Goal: Complete application form: Complete application form

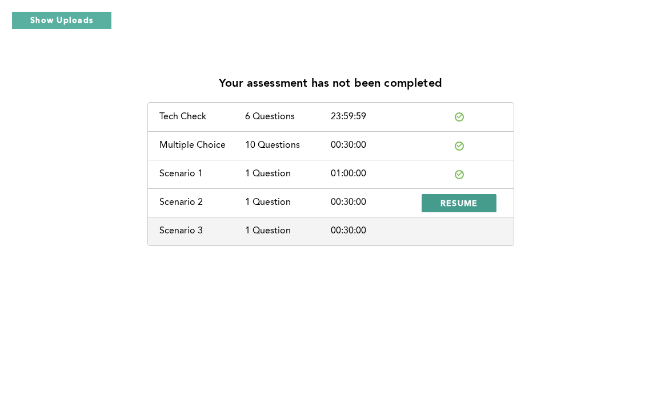
click at [458, 202] on span "RESUME" at bounding box center [459, 203] width 38 height 11
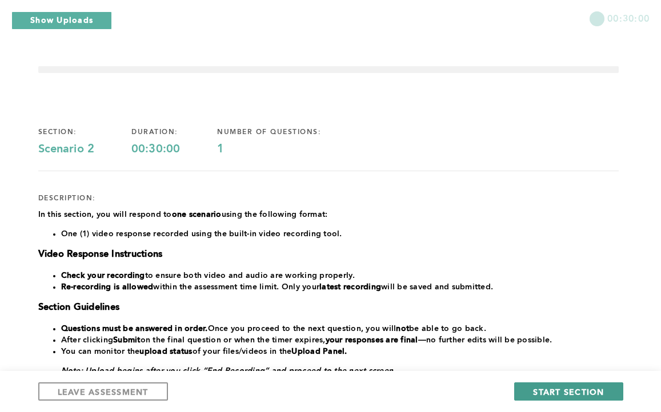
click at [558, 392] on span "START SECTION" at bounding box center [568, 392] width 71 height 11
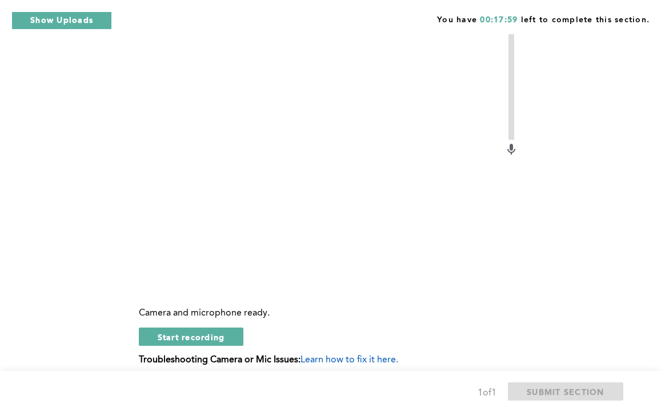
scroll to position [388, 0]
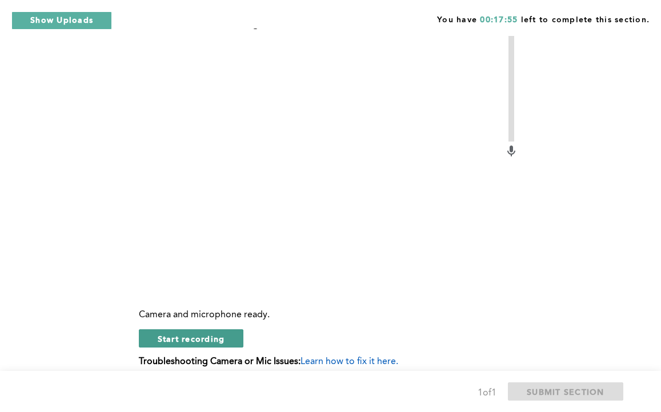
click at [207, 344] on span "Start recording" at bounding box center [191, 338] width 67 height 11
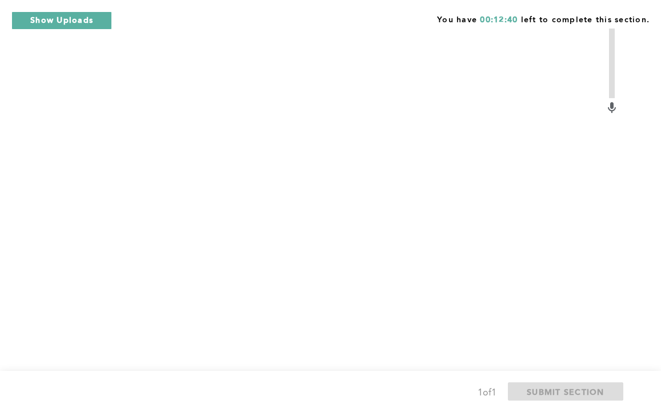
scroll to position [434, 0]
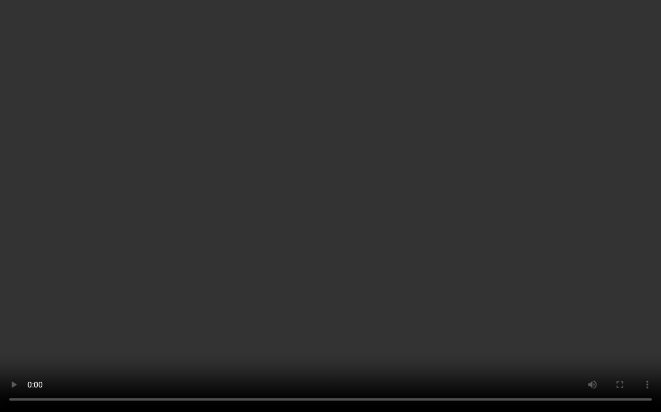
scroll to position [449, 0]
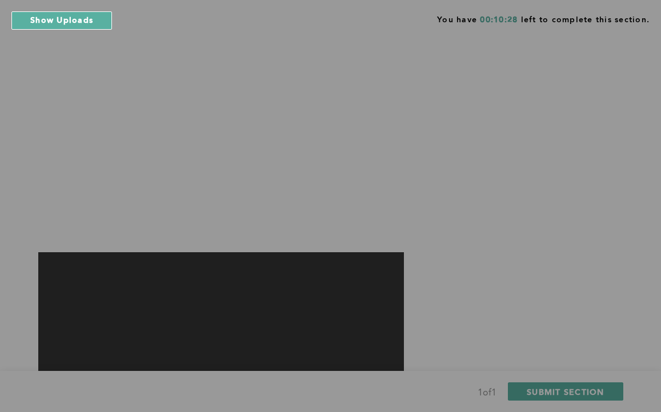
click at [207, 367] on div at bounding box center [330, 206] width 661 height 412
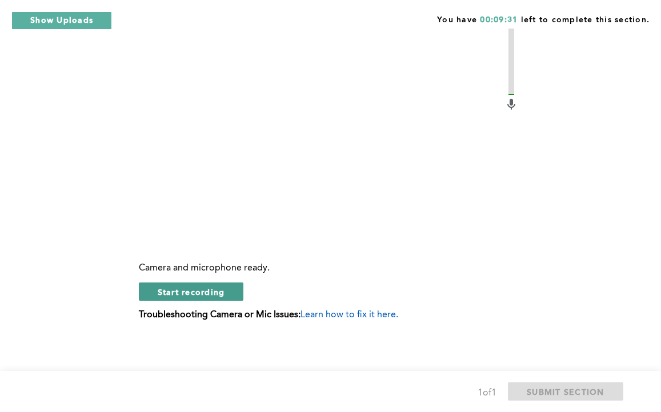
click at [211, 291] on span "Start recording" at bounding box center [191, 292] width 67 height 11
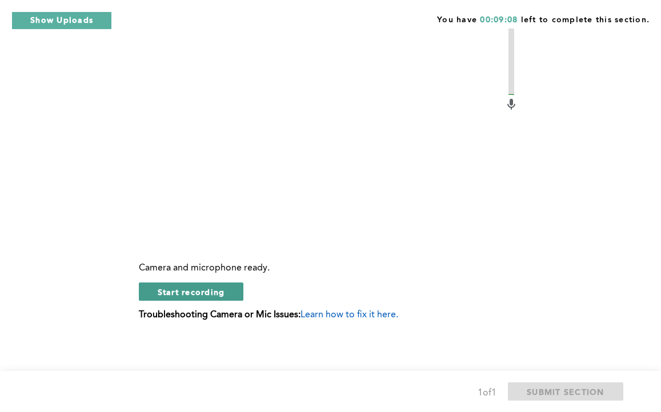
click at [211, 296] on span "Start recording" at bounding box center [191, 292] width 67 height 11
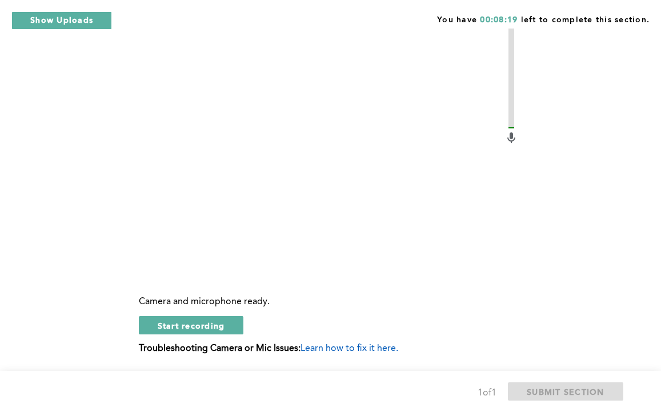
scroll to position [403, 0]
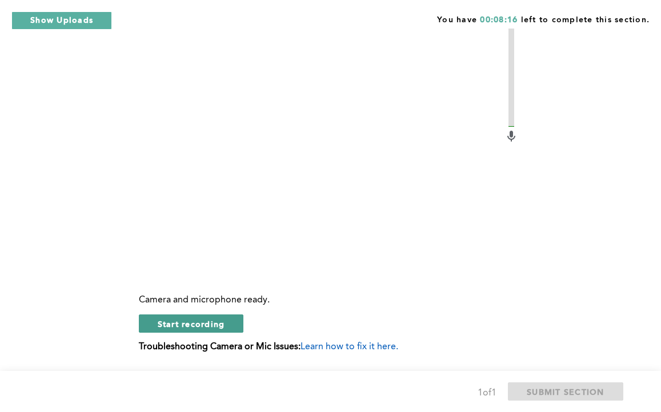
click at [211, 329] on span "Start recording" at bounding box center [191, 324] width 67 height 11
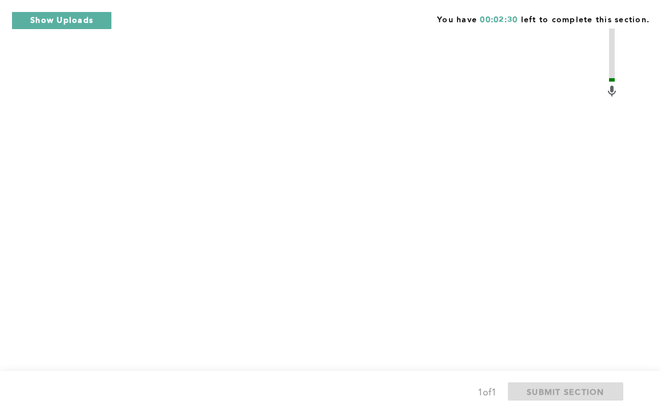
scroll to position [449, 0]
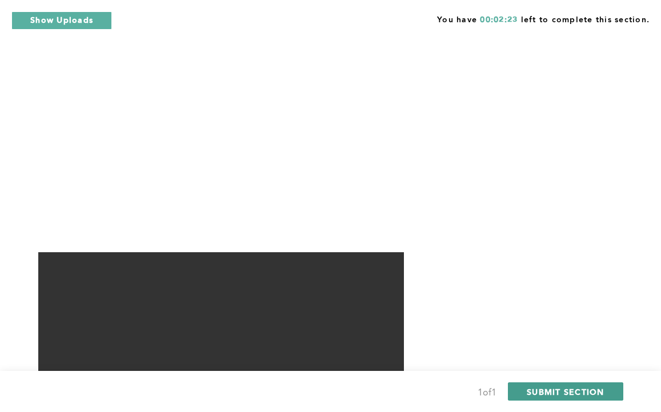
click at [550, 388] on span "SUBMIT SECTION" at bounding box center [565, 392] width 78 height 11
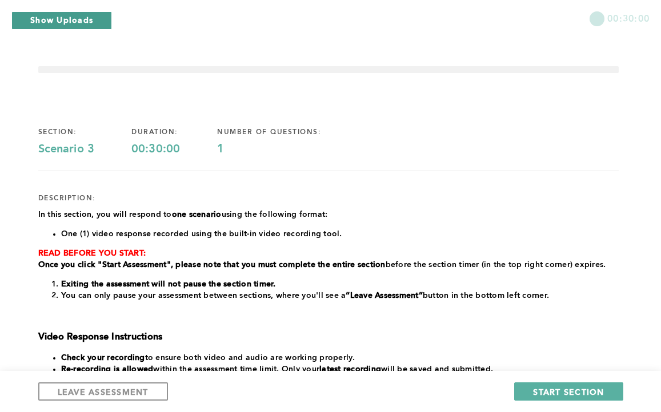
click at [83, 25] on button "Show Uploads" at bounding box center [61, 20] width 100 height 18
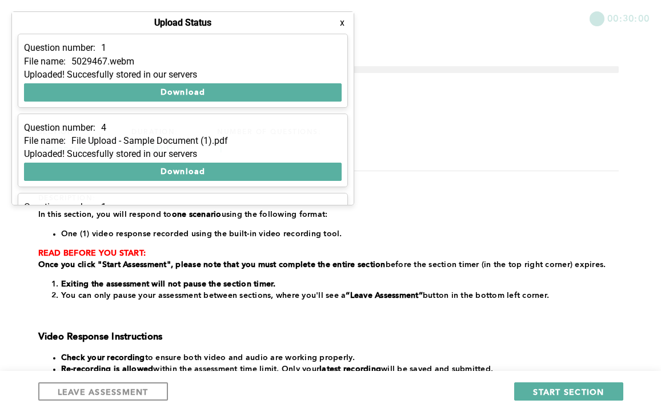
click at [294, 149] on div "Uploaded! Succesfully stored in our servers" at bounding box center [182, 154] width 317 height 10
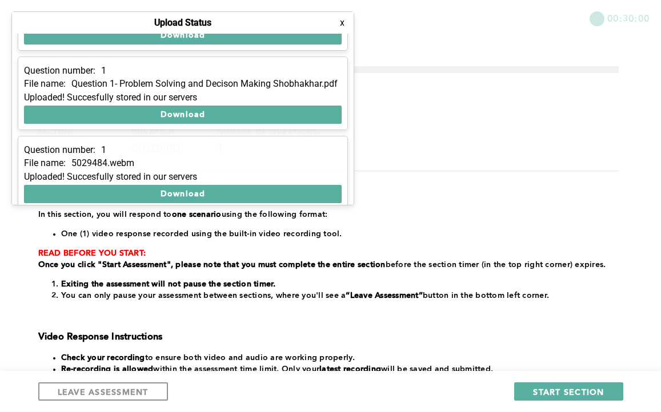
scroll to position [146, 0]
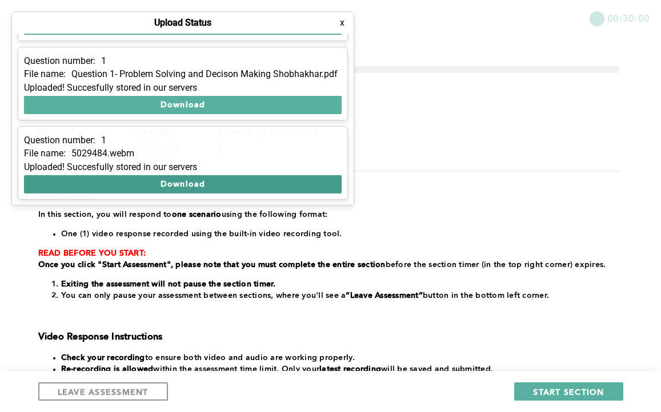
click at [214, 185] on button "Download" at bounding box center [182, 184] width 317 height 18
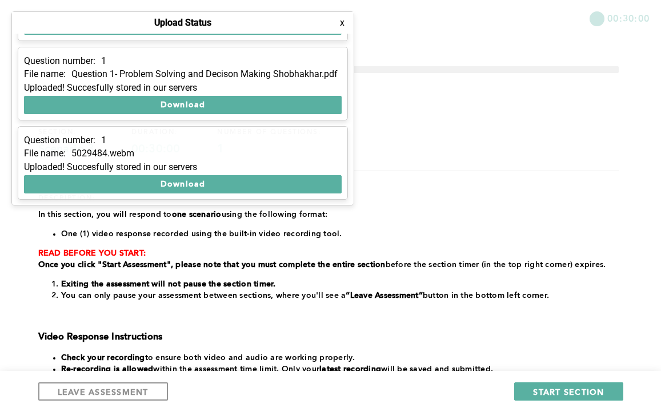
click at [521, 153] on div "section: Scenario 3 duration: 00:30:00 number of questions: 1" at bounding box center [328, 142] width 580 height 29
click at [343, 26] on button "x" at bounding box center [341, 22] width 11 height 11
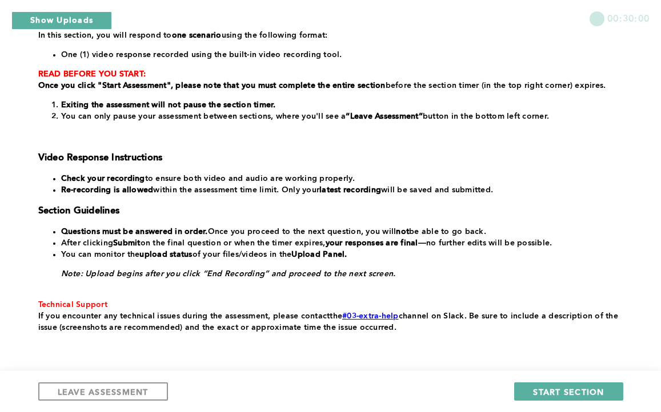
scroll to position [178, 0]
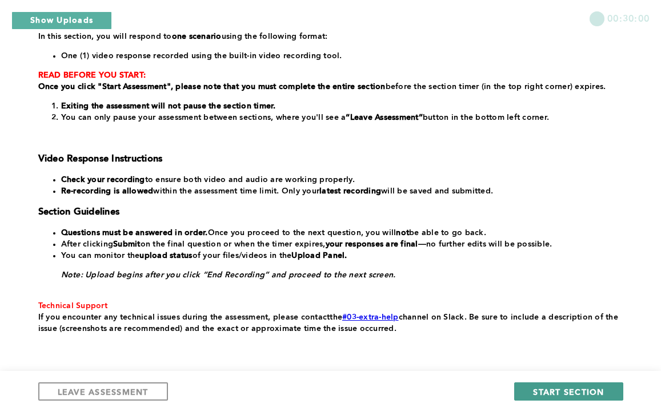
click at [564, 390] on span "START SECTION" at bounding box center [568, 392] width 71 height 11
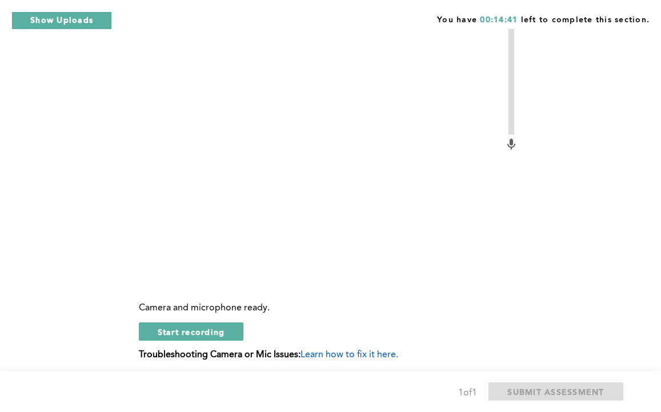
scroll to position [343, 0]
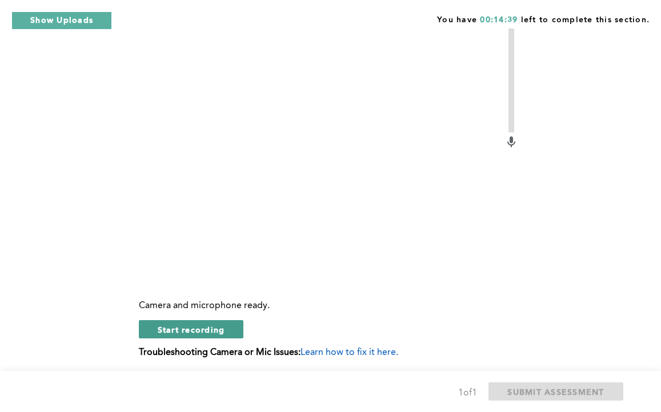
click at [230, 339] on button "Start recording" at bounding box center [191, 329] width 105 height 18
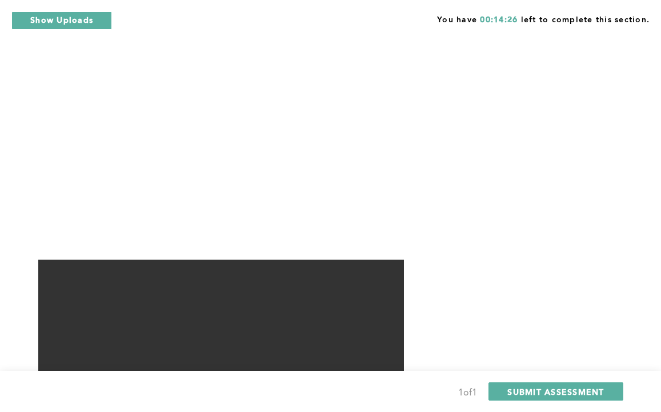
scroll to position [388, 0]
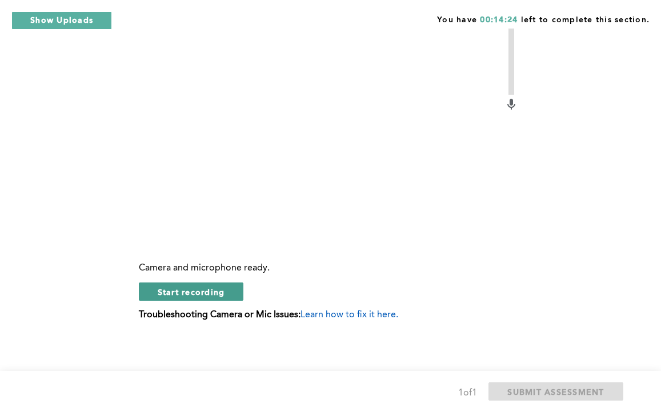
click at [202, 292] on span "Start recording" at bounding box center [191, 292] width 67 height 11
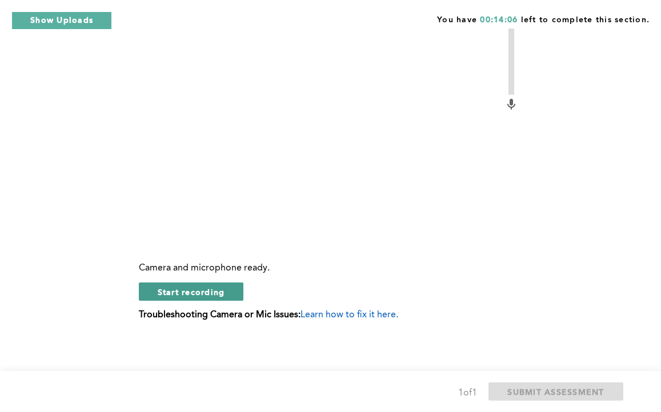
click at [202, 297] on span "Start recording" at bounding box center [191, 292] width 67 height 11
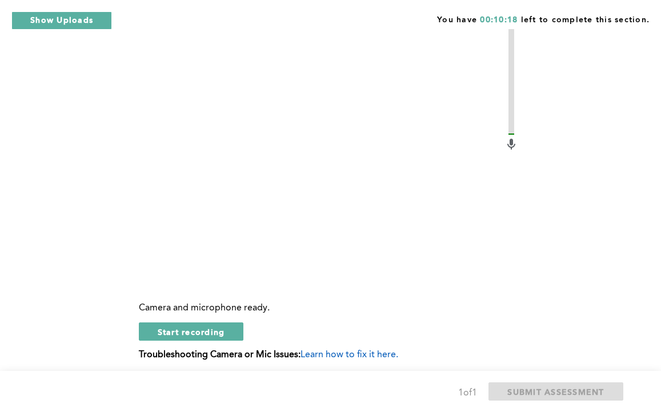
scroll to position [343, 0]
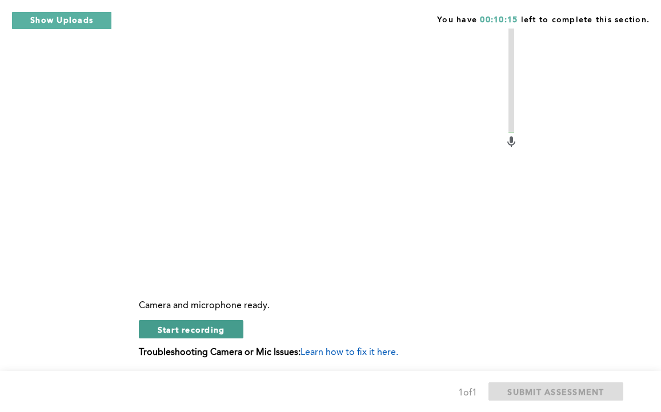
click at [196, 335] on span "Start recording" at bounding box center [191, 329] width 67 height 11
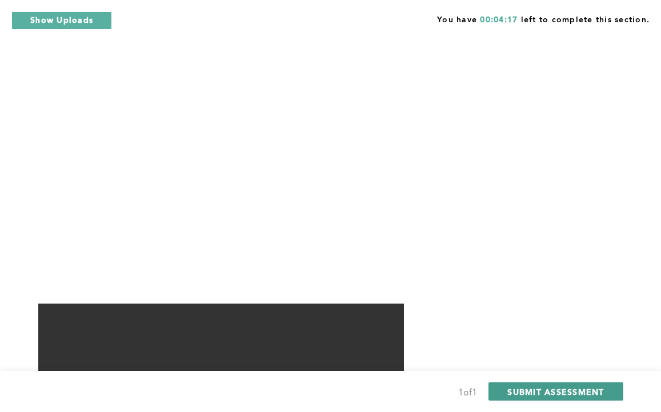
click at [536, 390] on span "SUBMIT ASSESSMENT" at bounding box center [555, 392] width 96 height 11
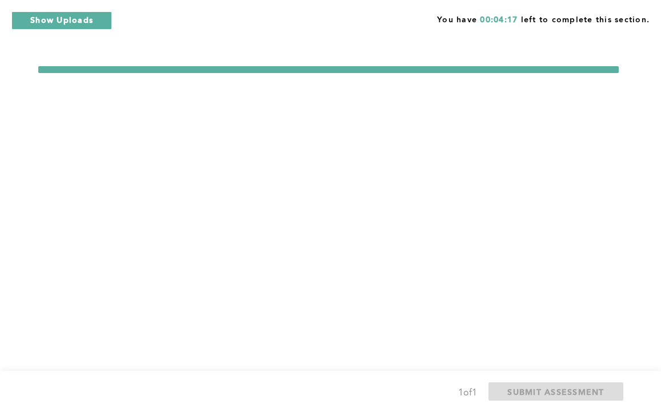
scroll to position [0, 0]
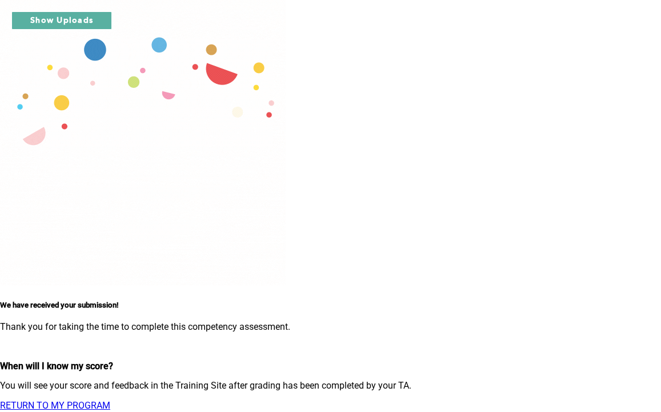
click at [110, 400] on link "RETURN TO MY PROGRAM" at bounding box center [55, 405] width 110 height 11
